Goal: Check status

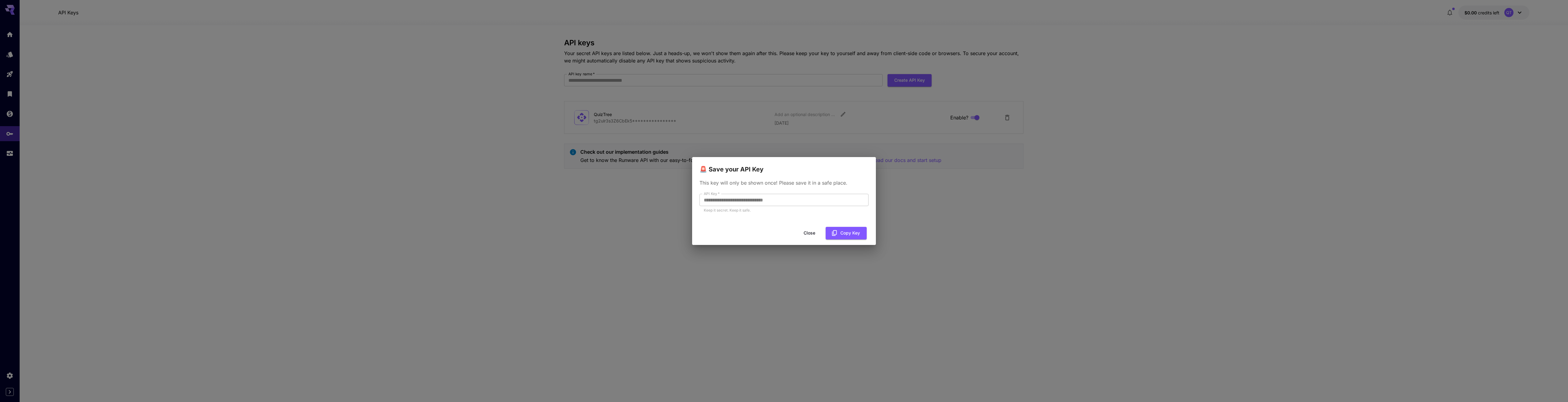
click at [856, 231] on button "Copy Key" at bounding box center [846, 233] width 41 height 12
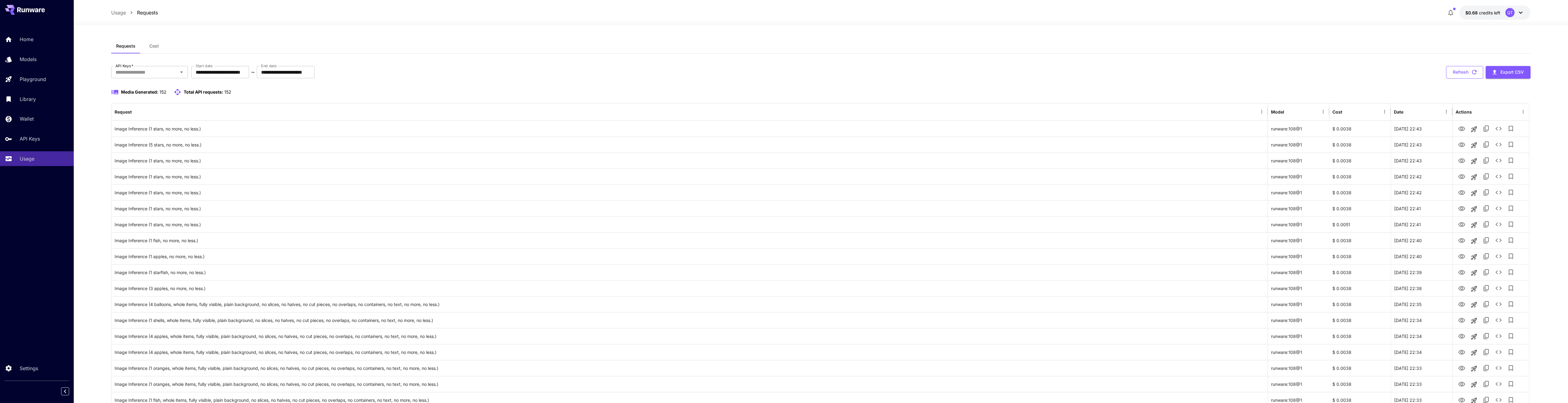
click at [1469, 71] on button "Refresh" at bounding box center [1465, 72] width 37 height 12
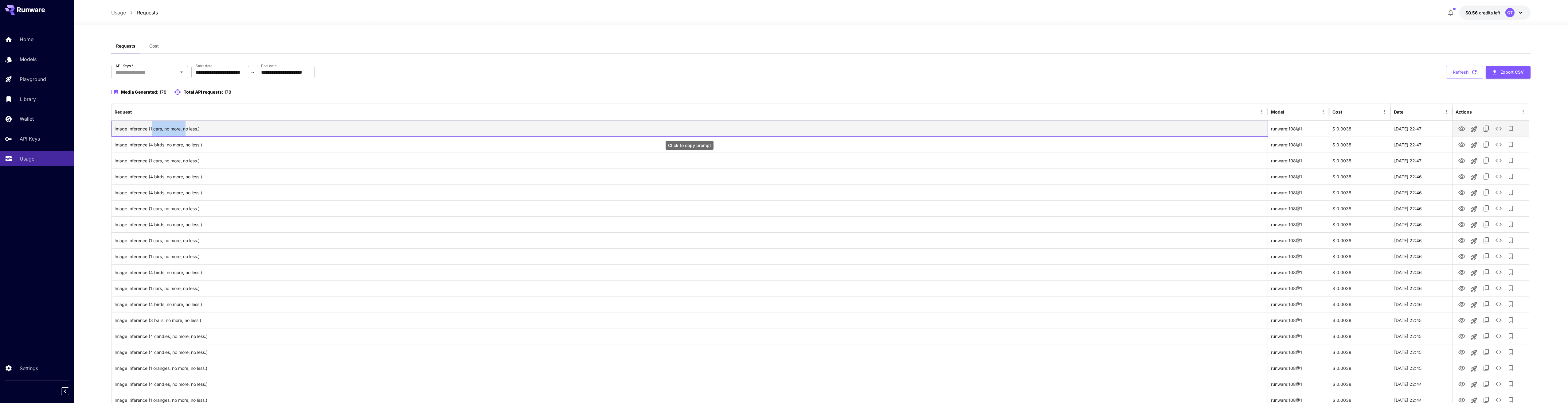
drag, startPoint x: 152, startPoint y: 130, endPoint x: 187, endPoint y: 130, distance: 35.0
click at [187, 130] on div "Image Inference (1 cars, no more, no less.)" at bounding box center [689, 128] width 1150 height 16
click at [191, 130] on div "Image Inference (1 cars, no more, no less.)" at bounding box center [689, 128] width 1150 height 16
drag, startPoint x: 198, startPoint y: 129, endPoint x: 154, endPoint y: 127, distance: 44.0
click at [154, 127] on div "Image Inference (1 cars, no more, no less.)" at bounding box center [689, 128] width 1150 height 16
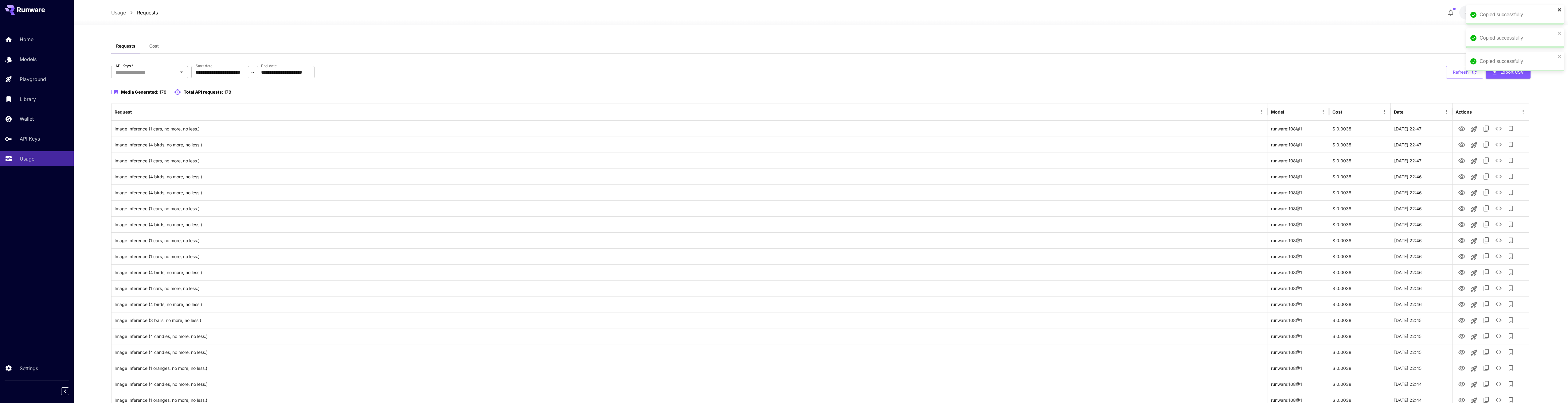
click at [1558, 10] on div "Copied successfully" at bounding box center [1515, 14] width 98 height 20
click at [1560, 11] on icon "close" at bounding box center [1560, 10] width 4 height 5
click at [1560, 28] on div "Copied successfully" at bounding box center [1515, 38] width 98 height 20
click at [1560, 12] on icon "close" at bounding box center [1560, 10] width 4 height 5
click at [1463, 128] on icon "View" at bounding box center [1462, 129] width 8 height 8
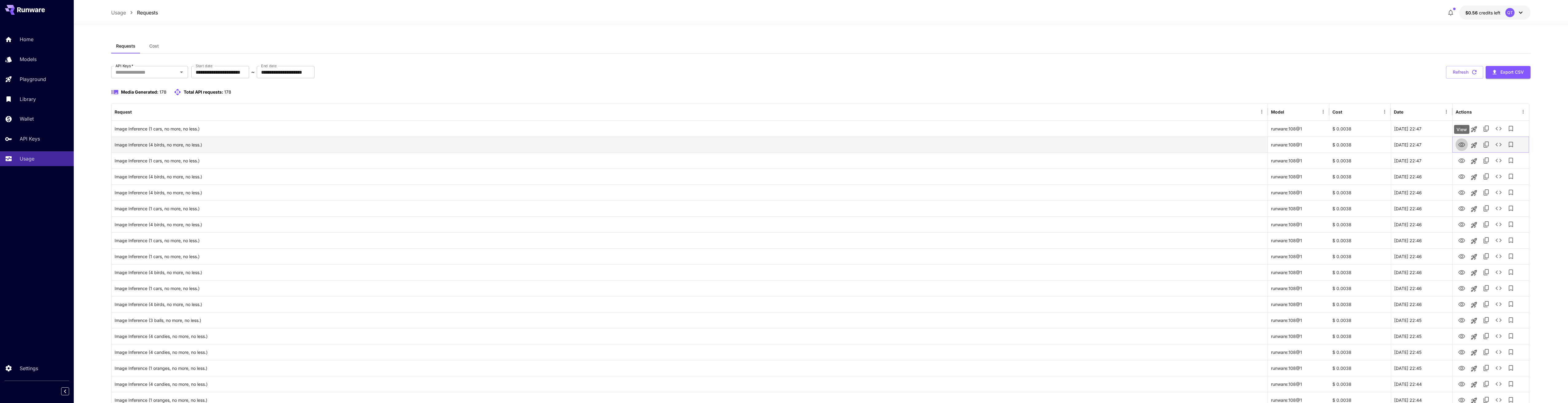
click at [1460, 147] on icon "View" at bounding box center [1462, 145] width 8 height 8
